Goal: Task Accomplishment & Management: Use online tool/utility

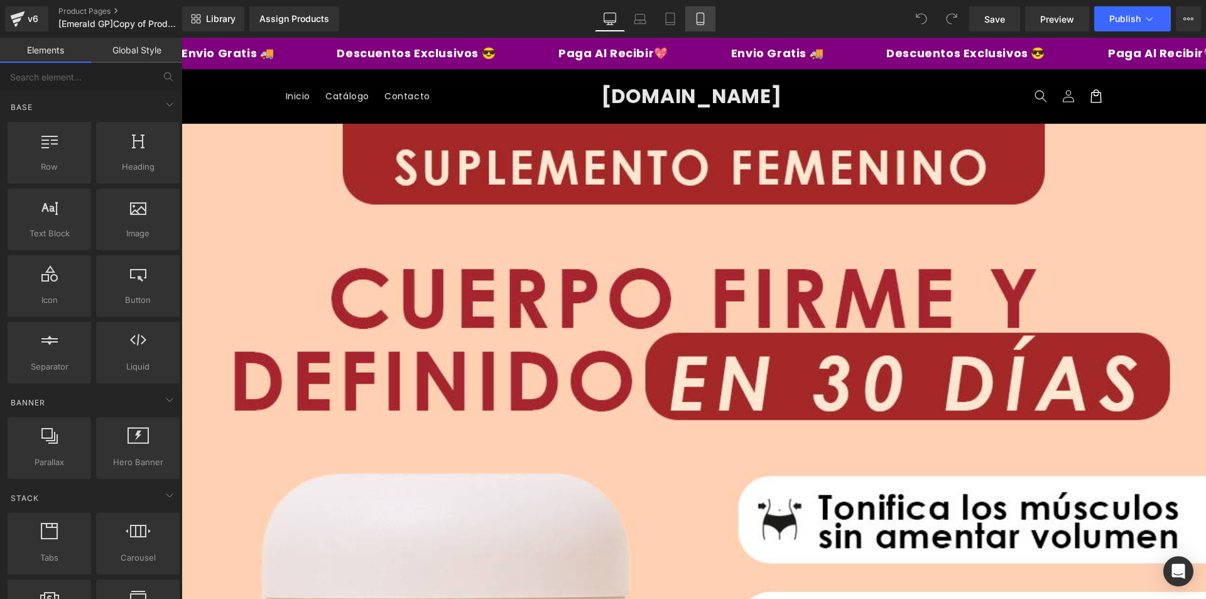
click at [703, 24] on icon at bounding box center [700, 19] width 13 height 13
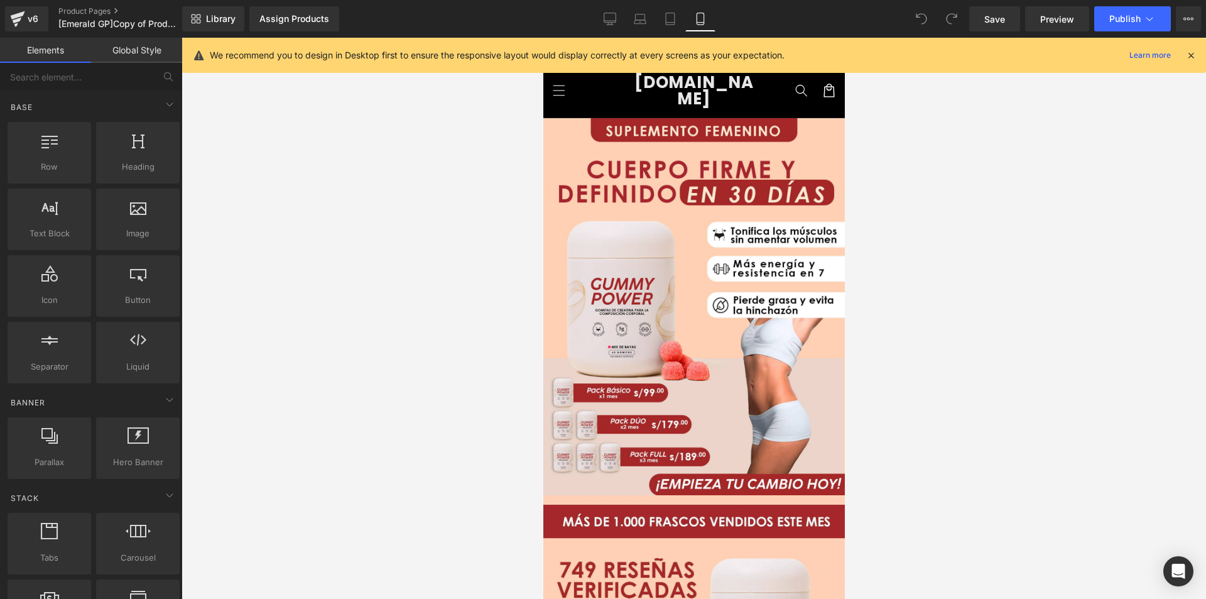
click at [1191, 55] on icon at bounding box center [1190, 55] width 11 height 11
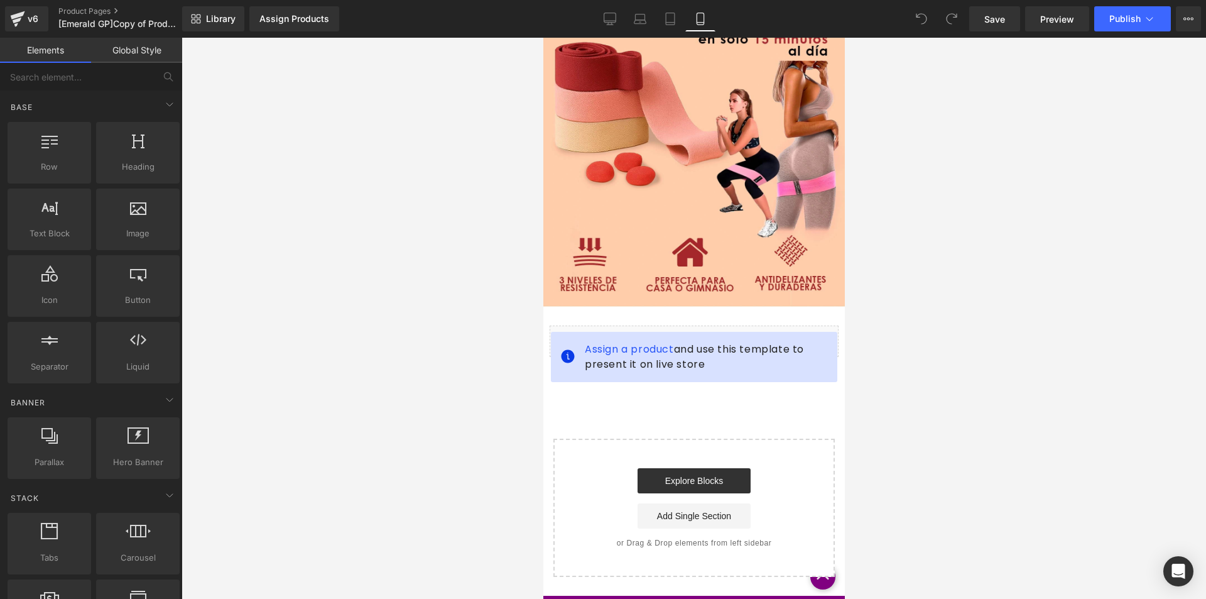
scroll to position [3359, 0]
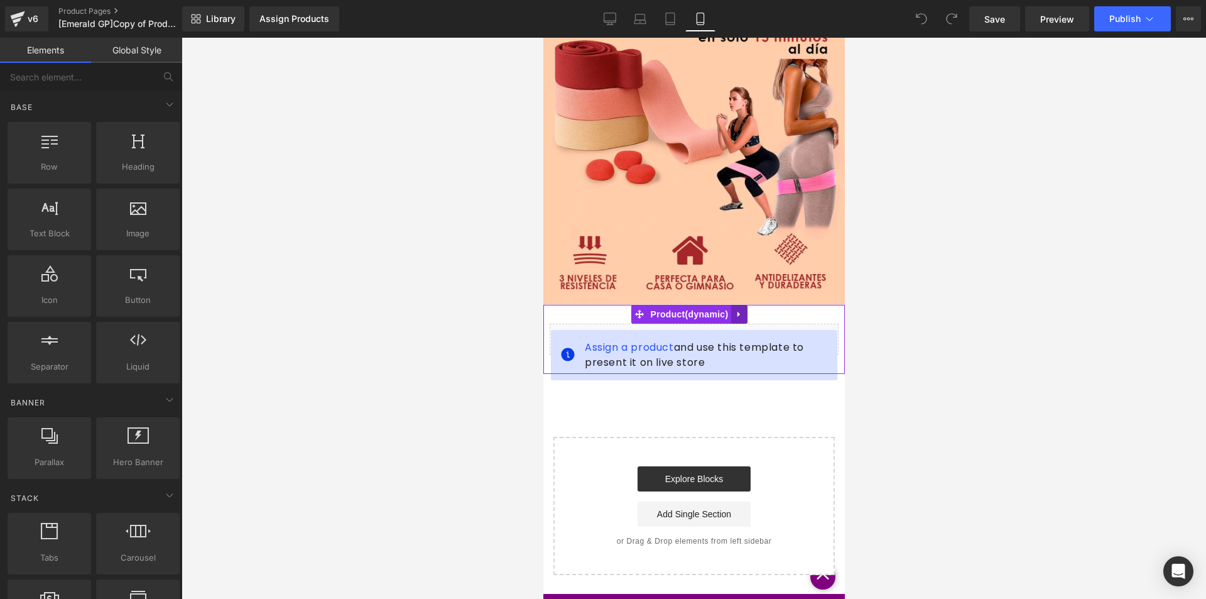
click at [734, 309] on icon at bounding box center [738, 313] width 9 height 9
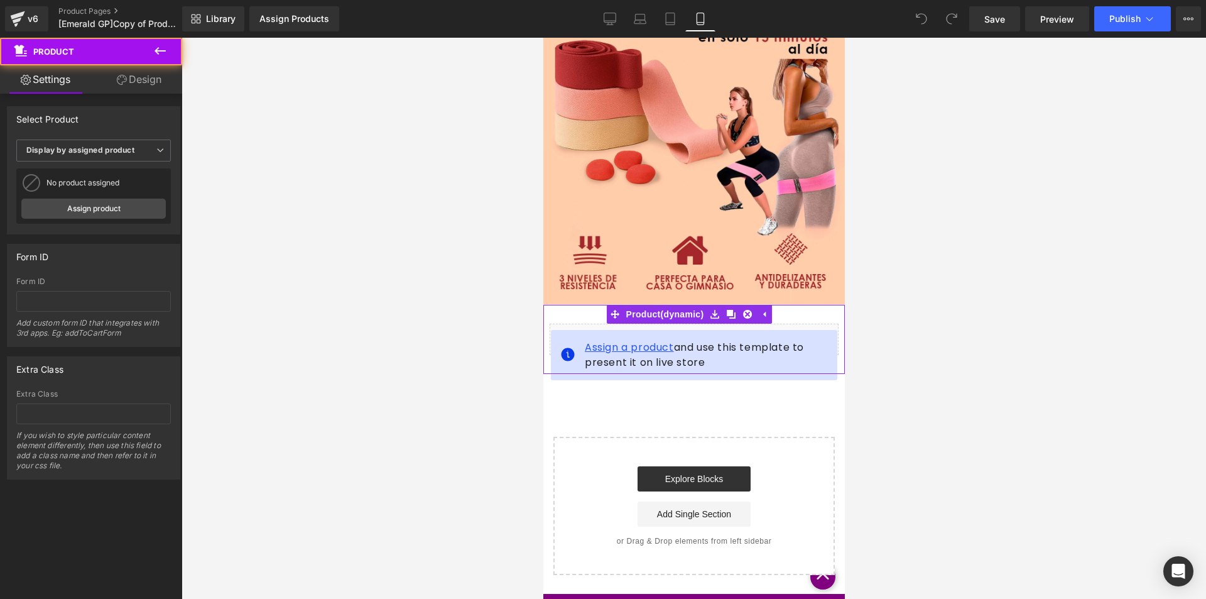
click at [649, 340] on span "Assign a product" at bounding box center [628, 347] width 89 height 14
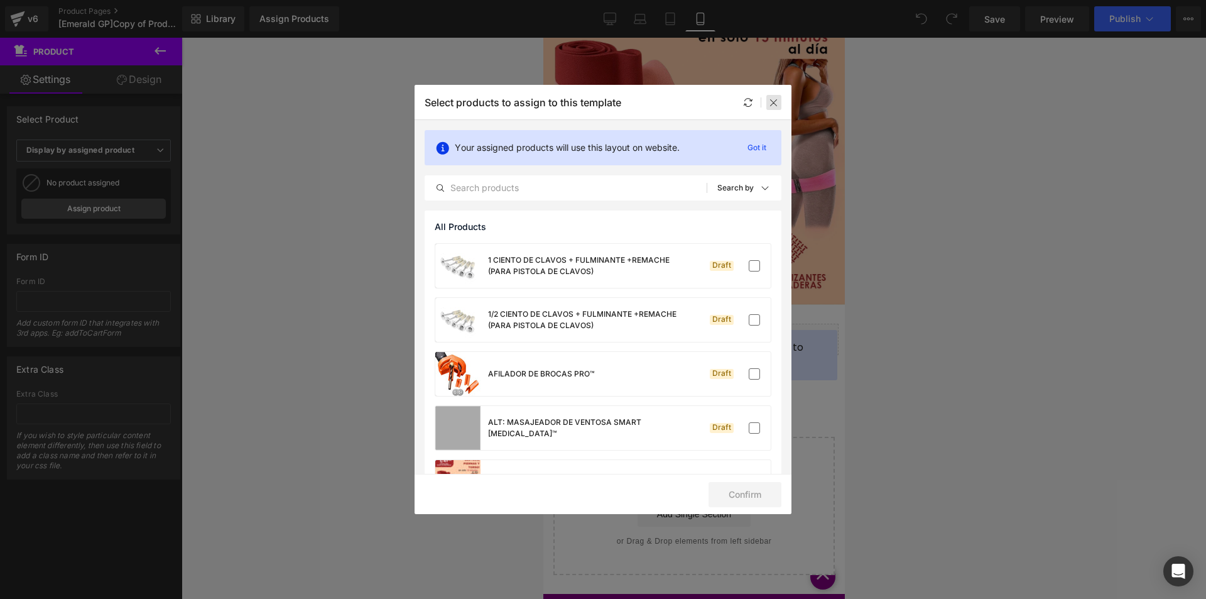
click at [776, 100] on icon at bounding box center [774, 102] width 10 height 10
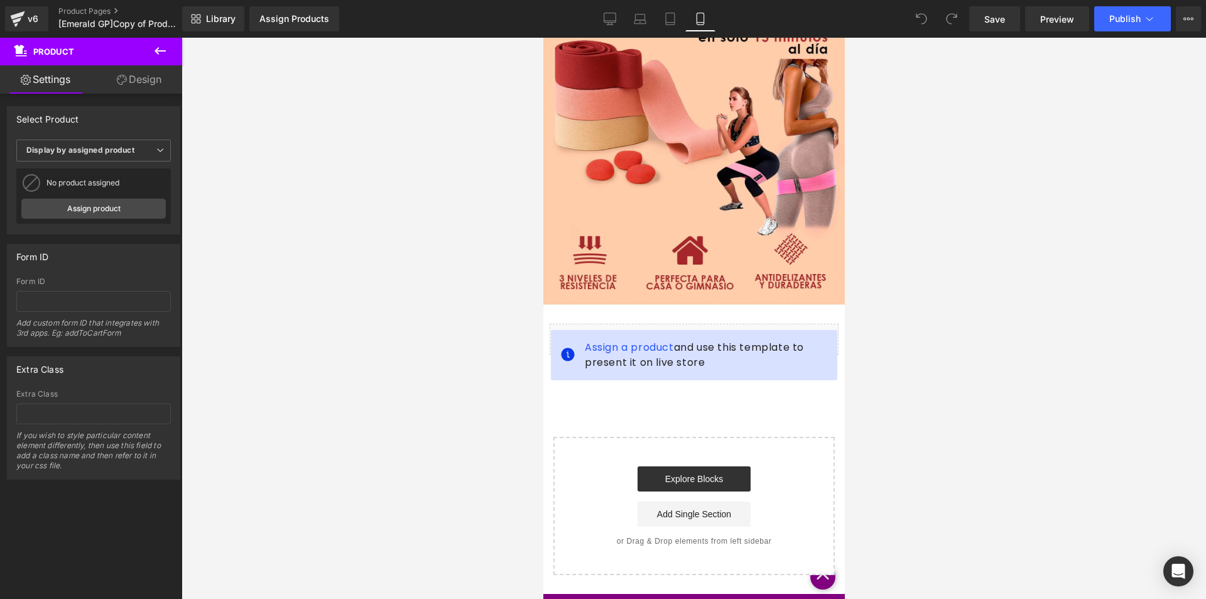
click at [120, 52] on span "Product" at bounding box center [76, 52] width 126 height 28
click at [160, 50] on icon at bounding box center [160, 50] width 15 height 15
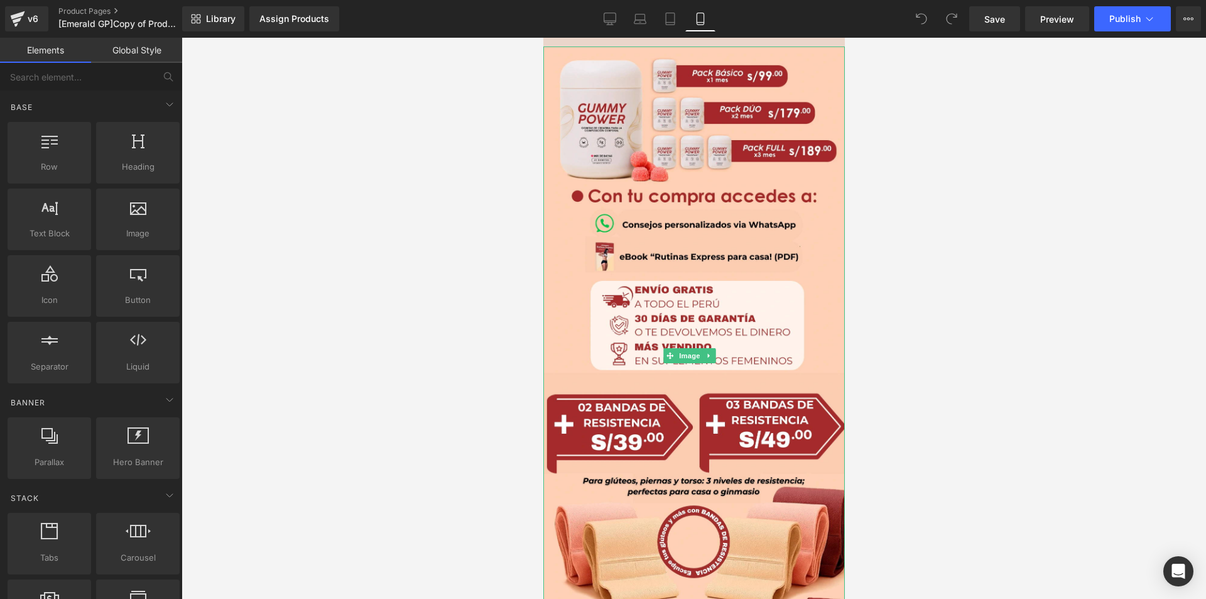
scroll to position [2480, 0]
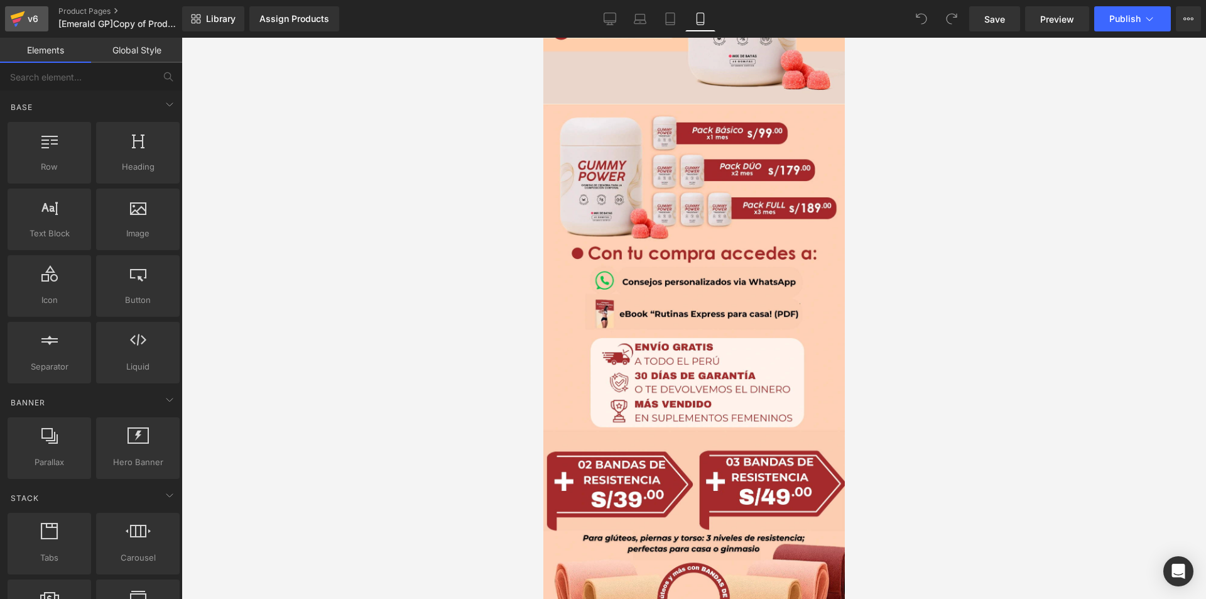
click at [25, 17] on div "v6" at bounding box center [33, 19] width 16 height 16
